Goal: Transaction & Acquisition: Purchase product/service

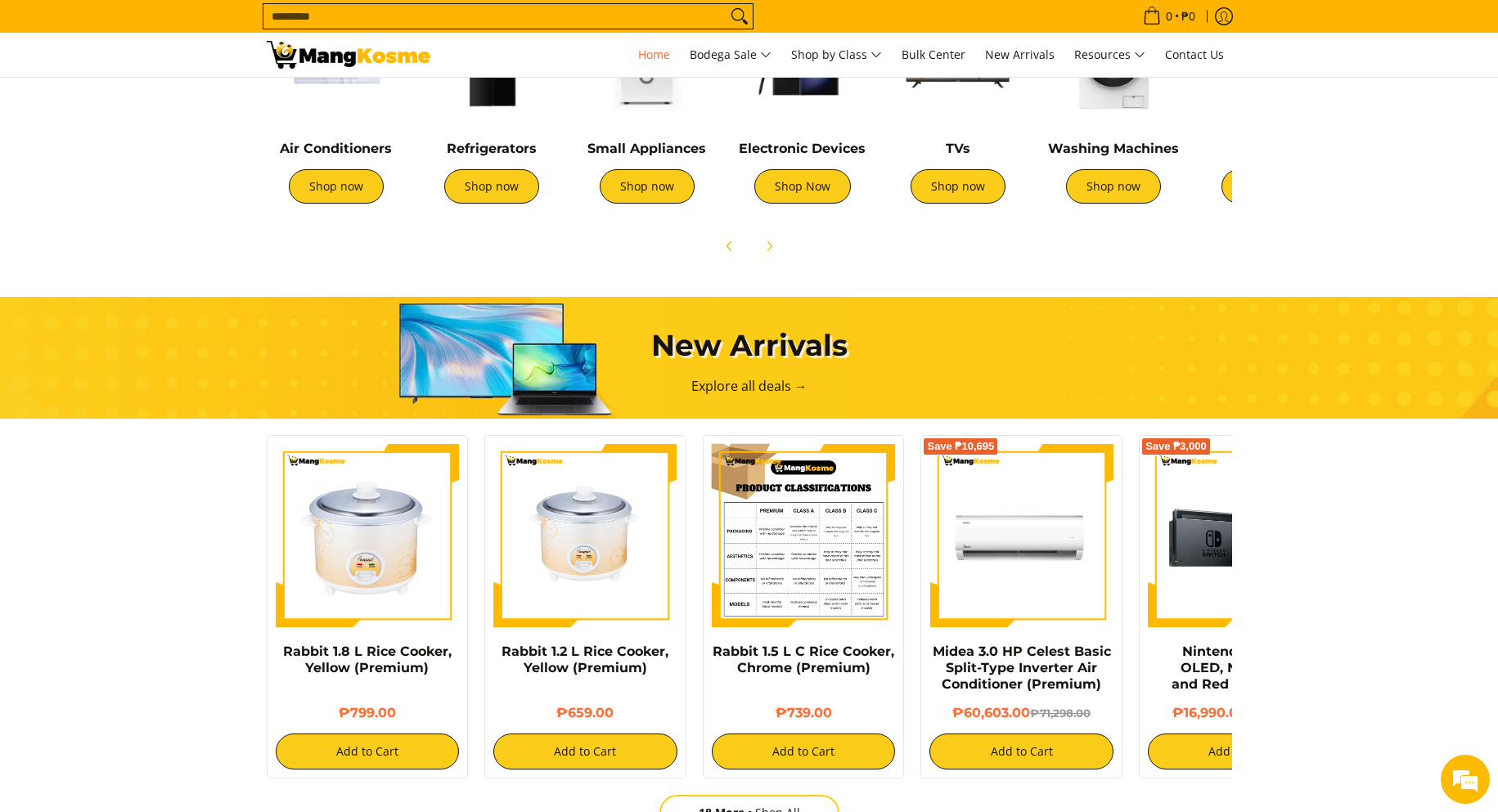
scroll to position [511, 0]
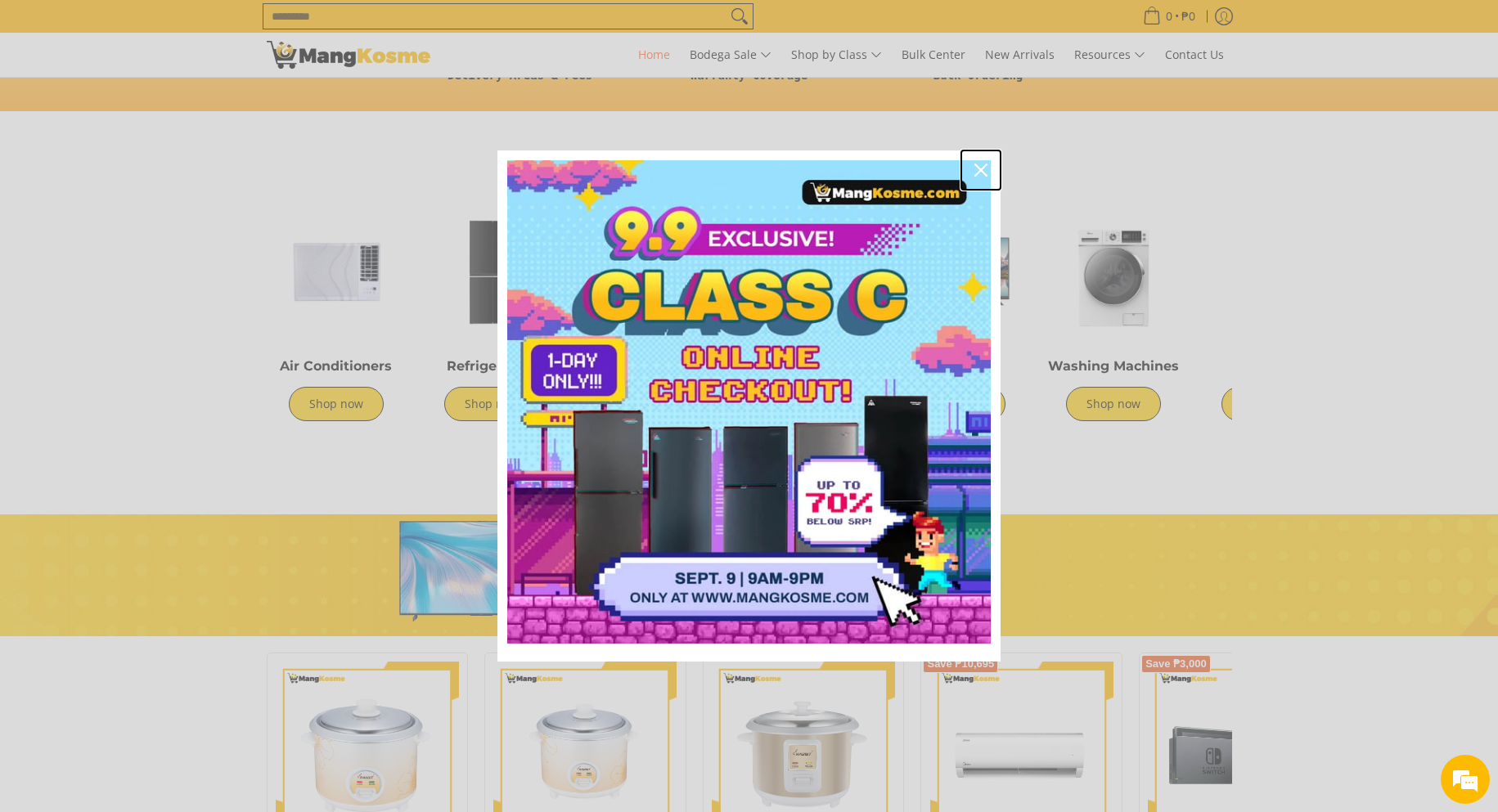
click at [977, 165] on icon "close icon" at bounding box center [981, 170] width 13 height 13
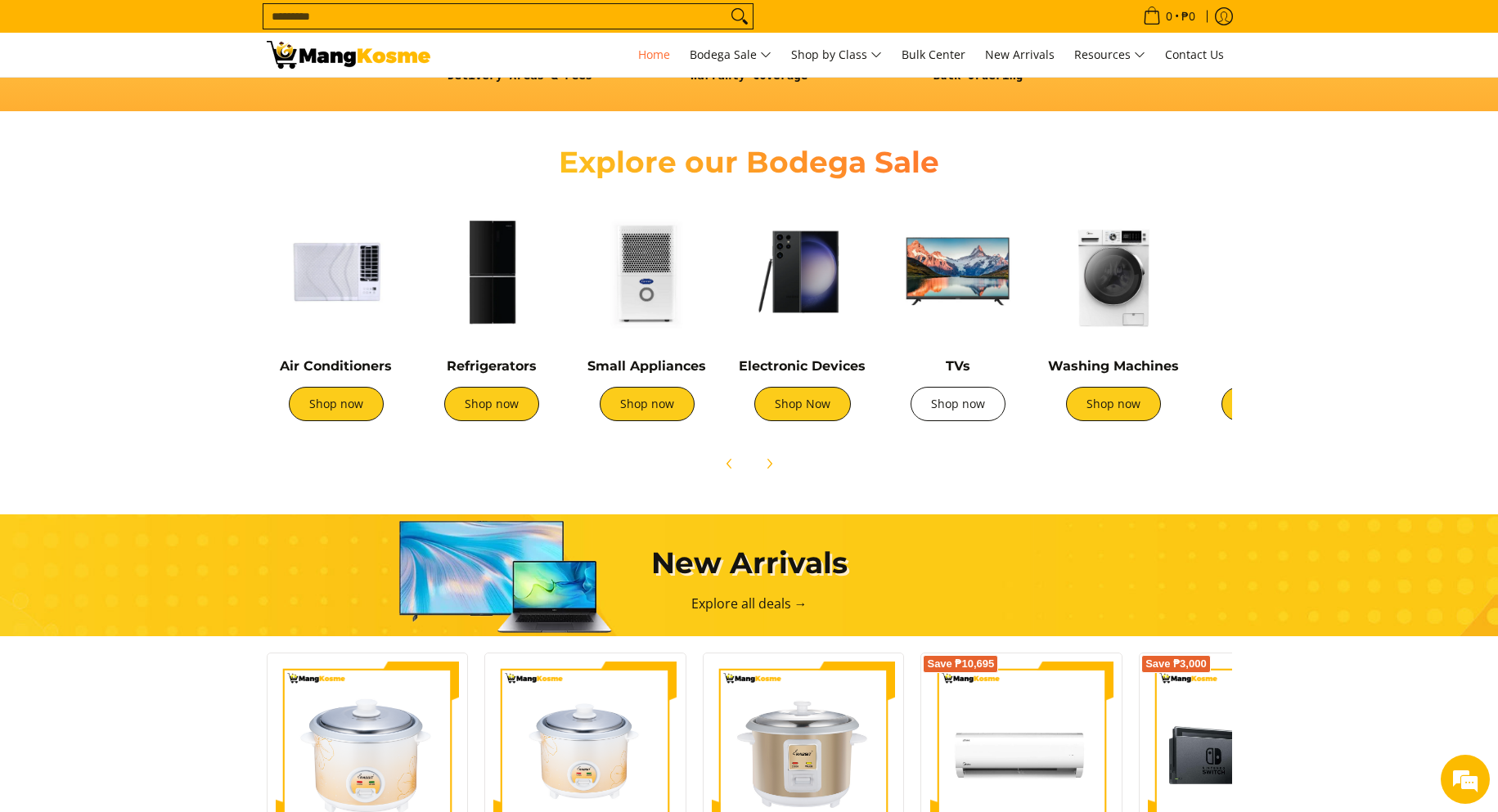
click at [948, 405] on link "Shop now" at bounding box center [958, 404] width 95 height 34
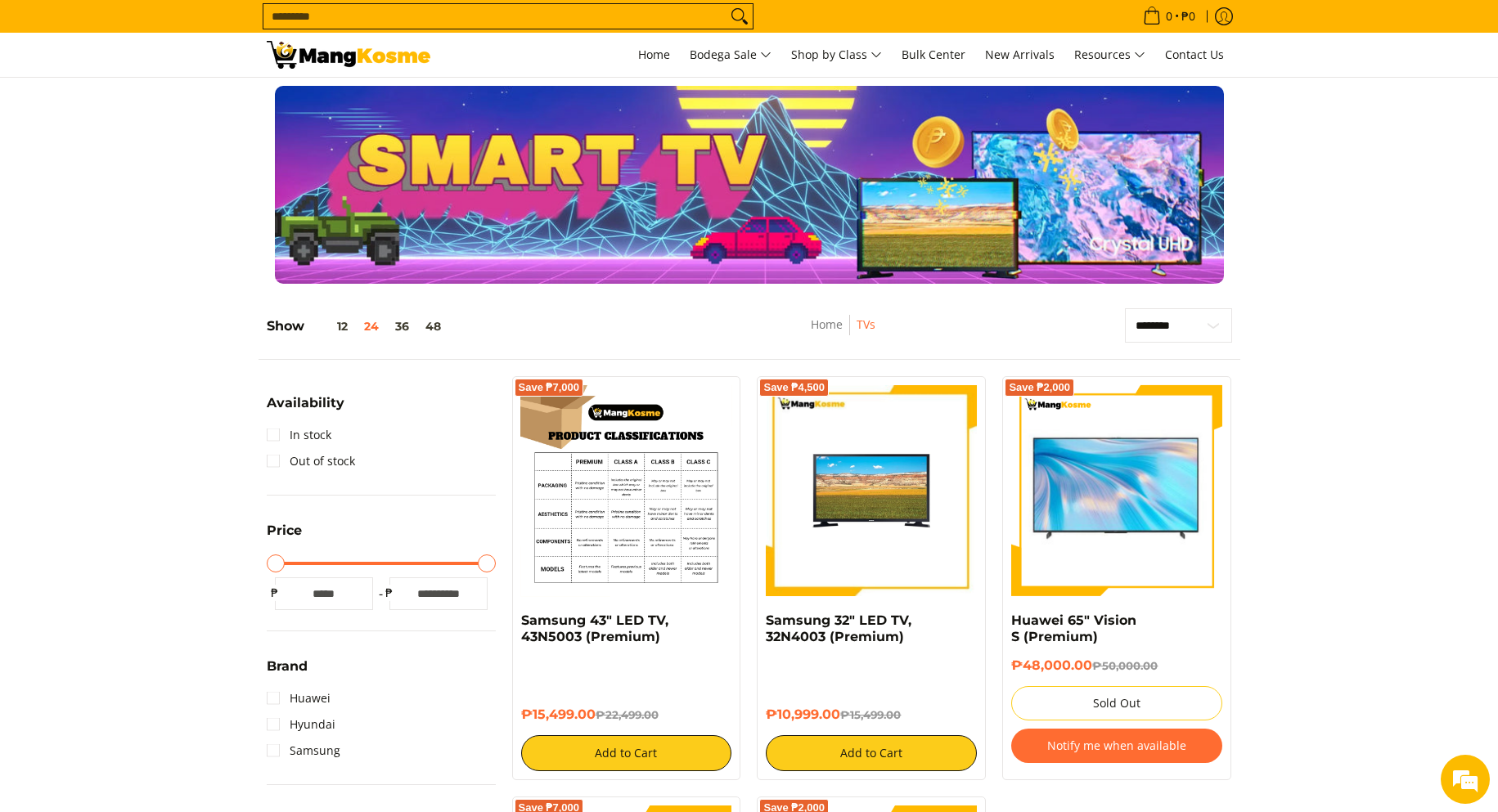
click at [585, 497] on img at bounding box center [626, 490] width 211 height 211
